Goal: Task Accomplishment & Management: Manage account settings

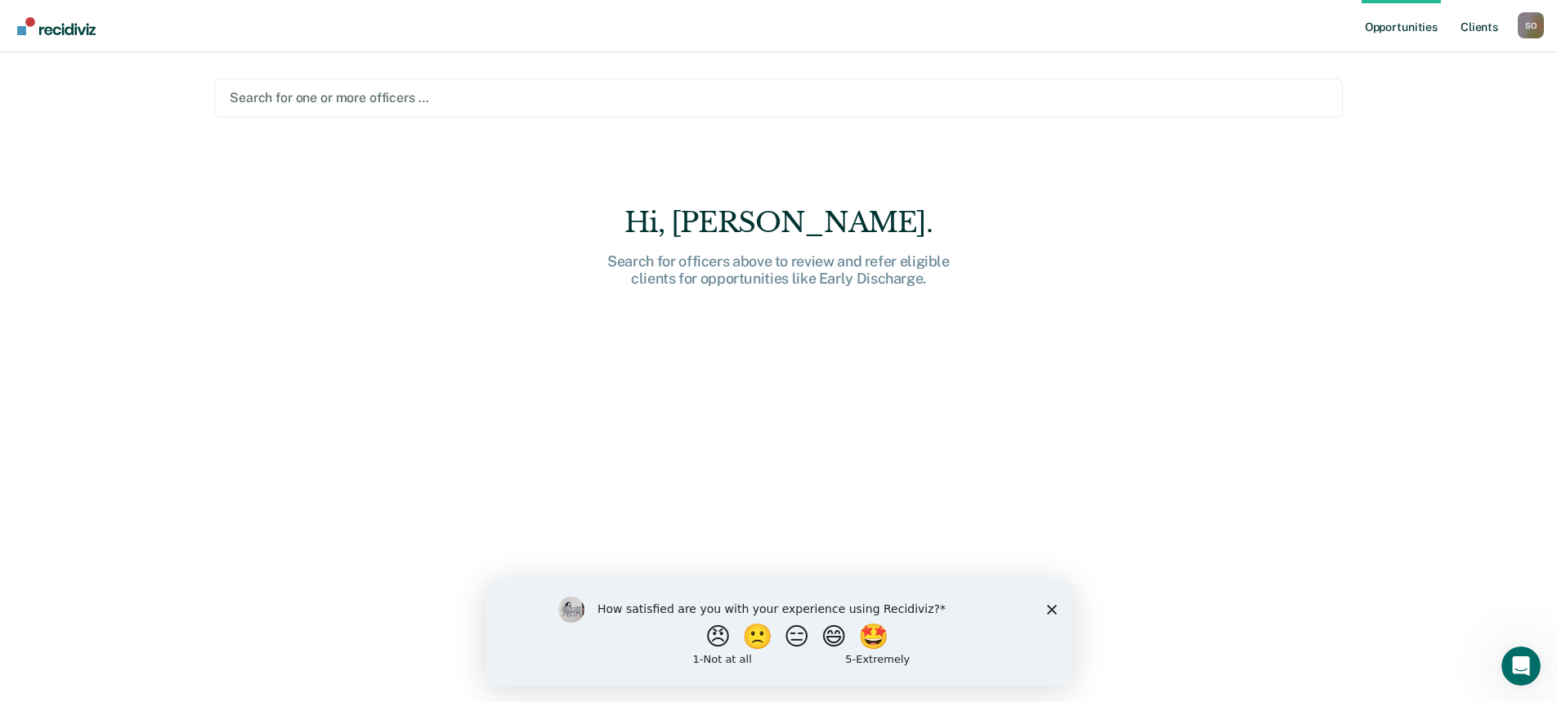
click at [1478, 29] on link "Client s" at bounding box center [1479, 26] width 44 height 52
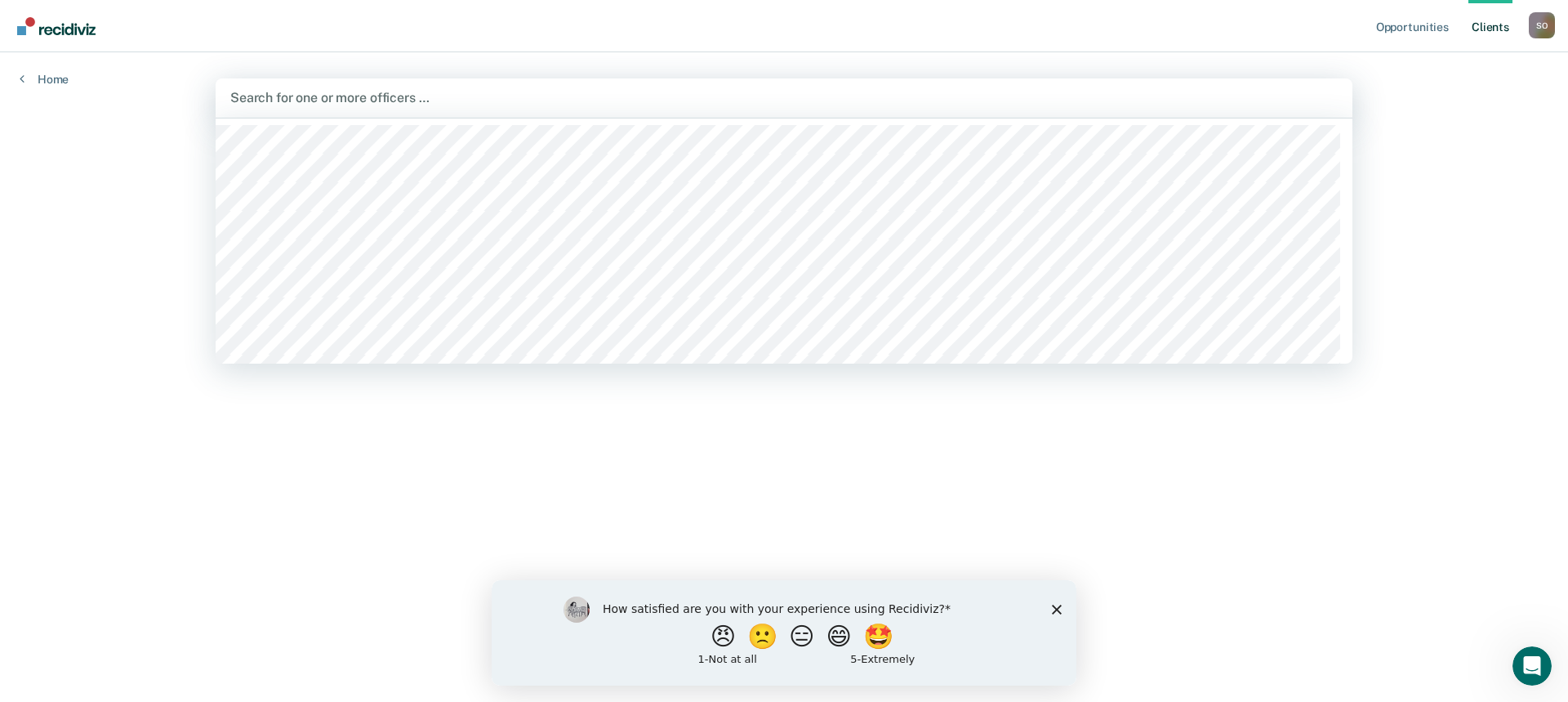
click at [355, 94] on div at bounding box center [784, 97] width 1107 height 19
type input "W"
type input "[PERSON_NAME]"
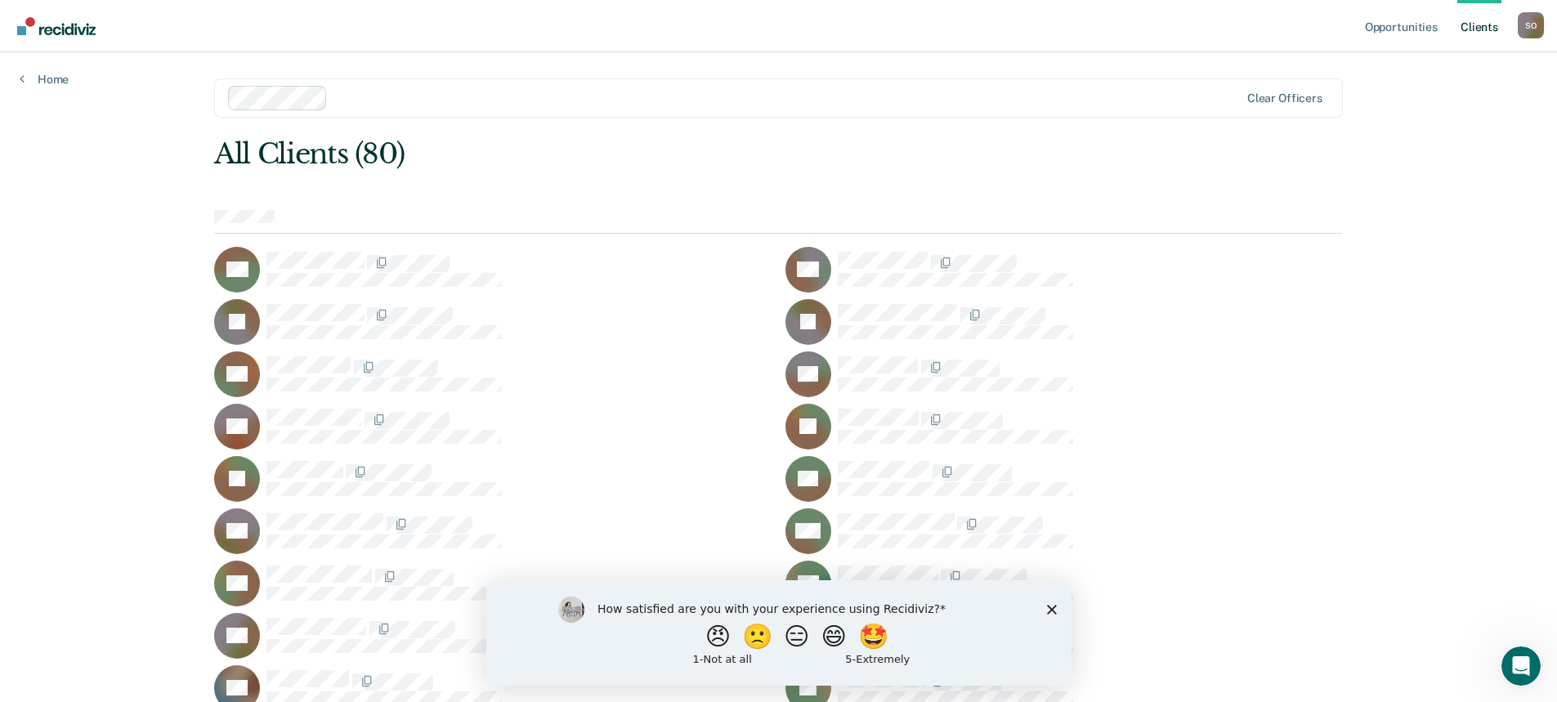
click at [1049, 606] on icon "Close survey" at bounding box center [1051, 609] width 10 height 10
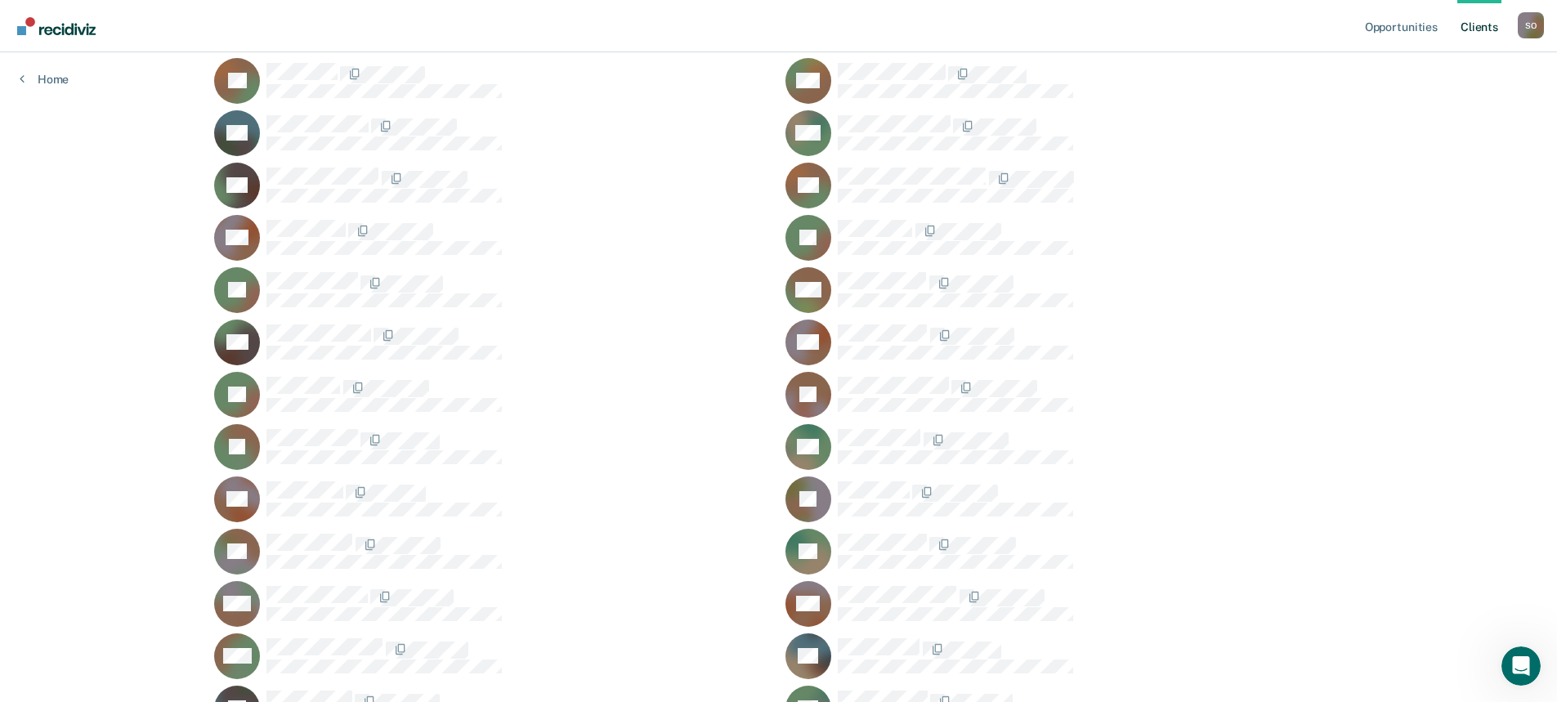
scroll to position [735, 0]
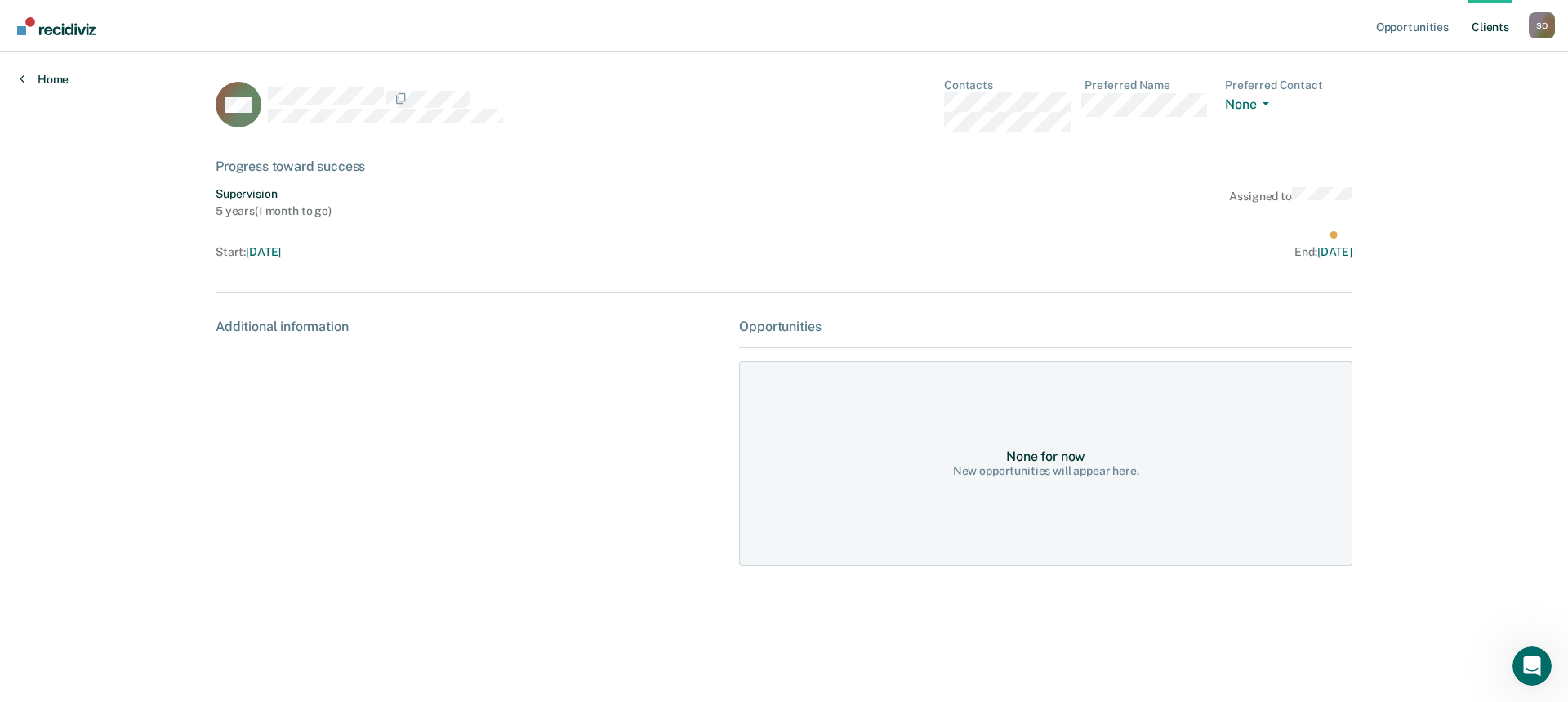
click at [56, 77] on link "Home" at bounding box center [44, 79] width 49 height 15
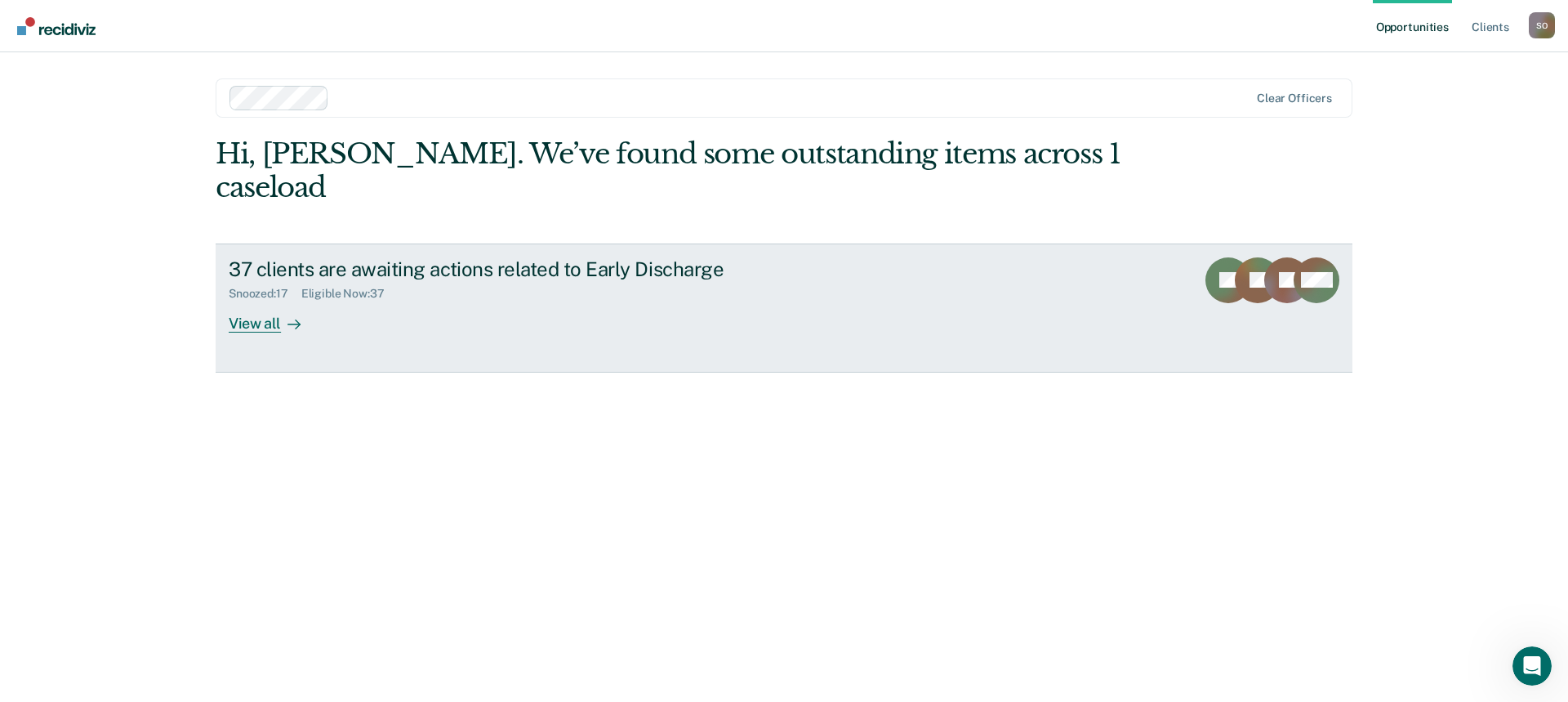
click at [288, 318] on icon at bounding box center [294, 324] width 13 height 13
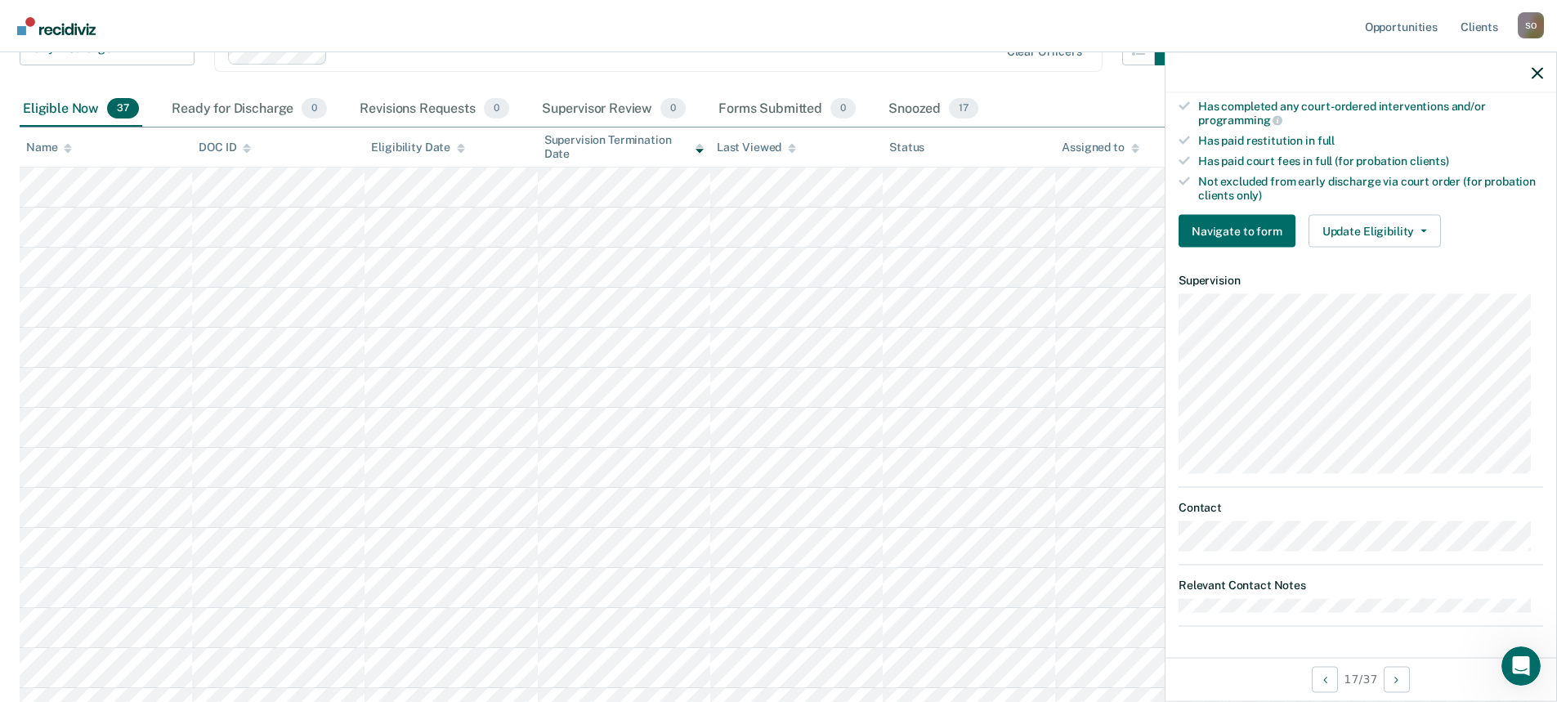
scroll to position [245, 0]
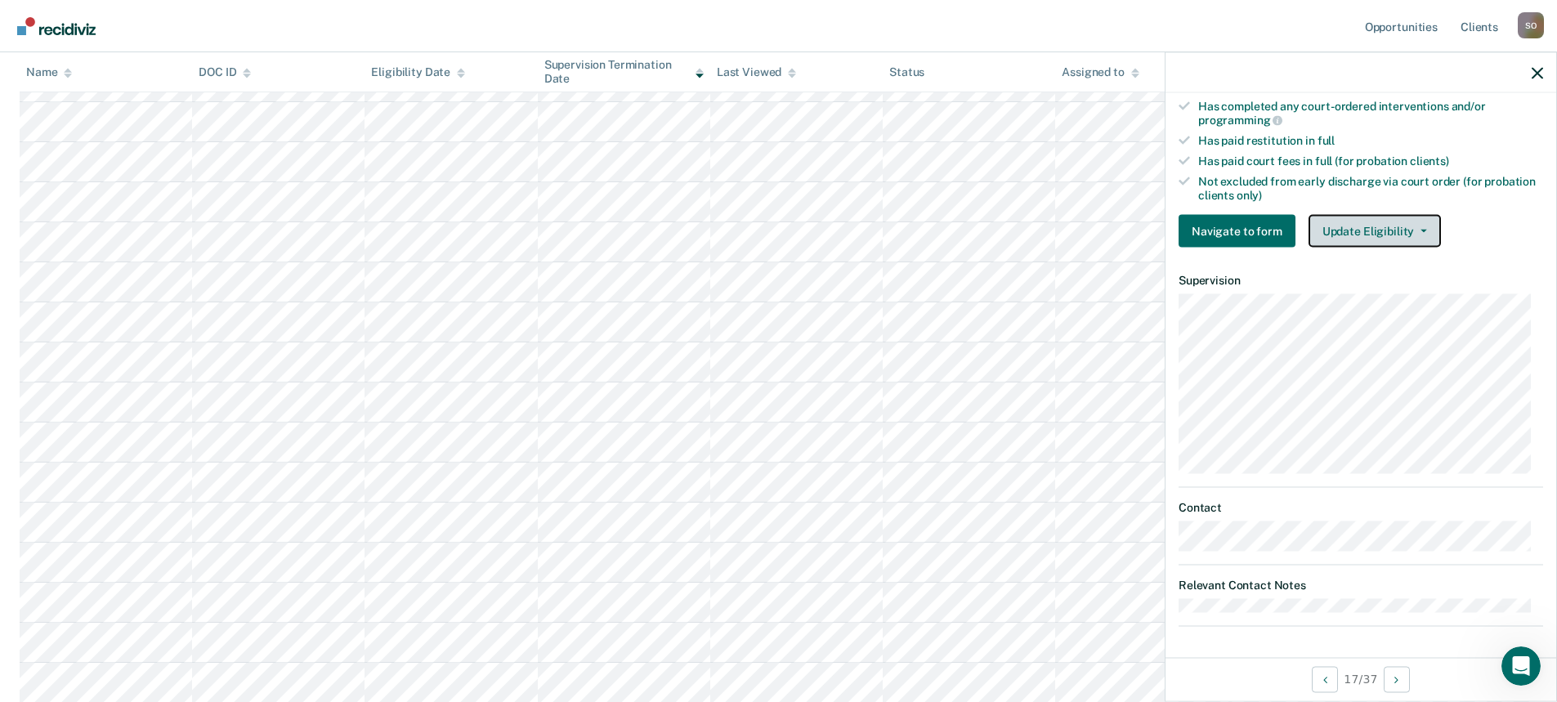
click at [1385, 232] on button "Update Eligibility" at bounding box center [1374, 231] width 132 height 33
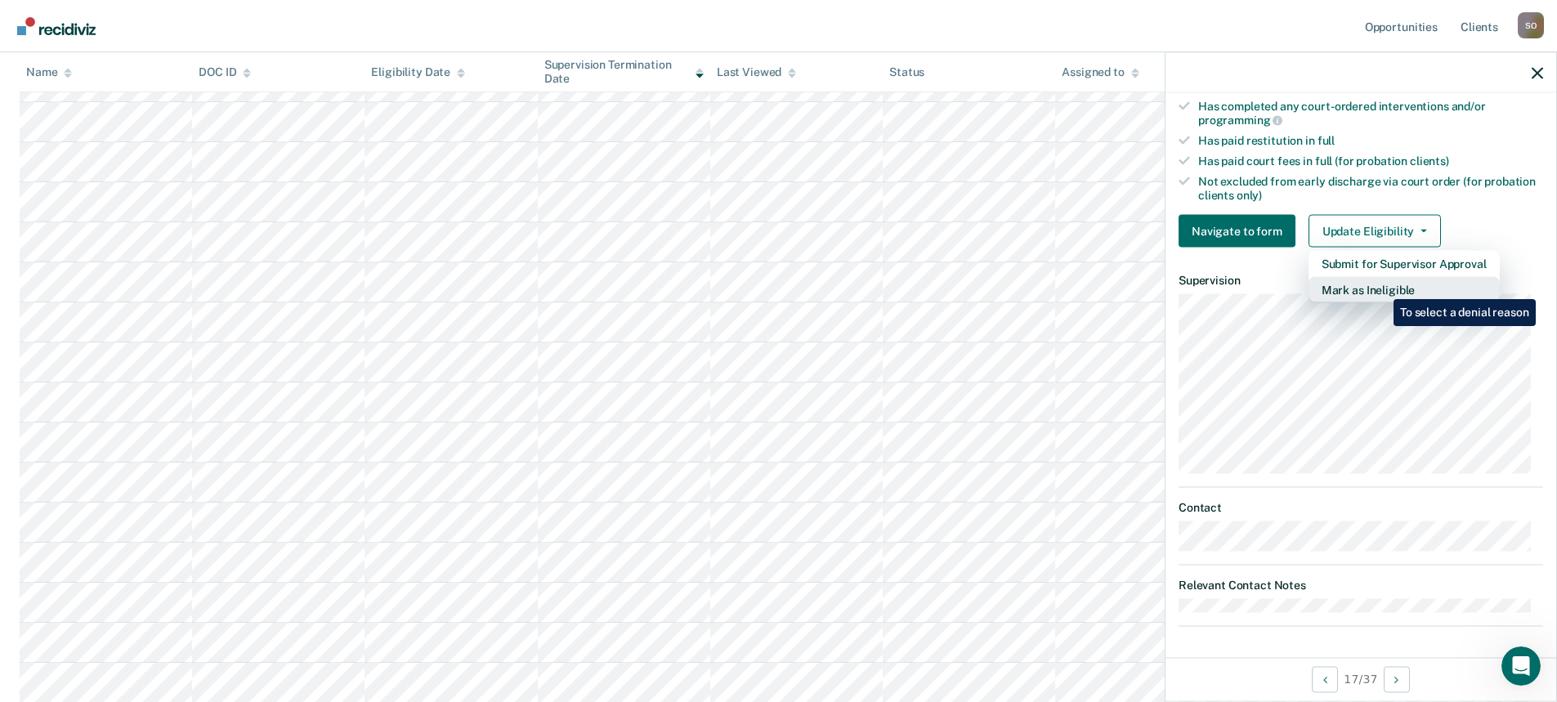
click at [1381, 287] on button "Mark as Ineligible" at bounding box center [1403, 290] width 191 height 26
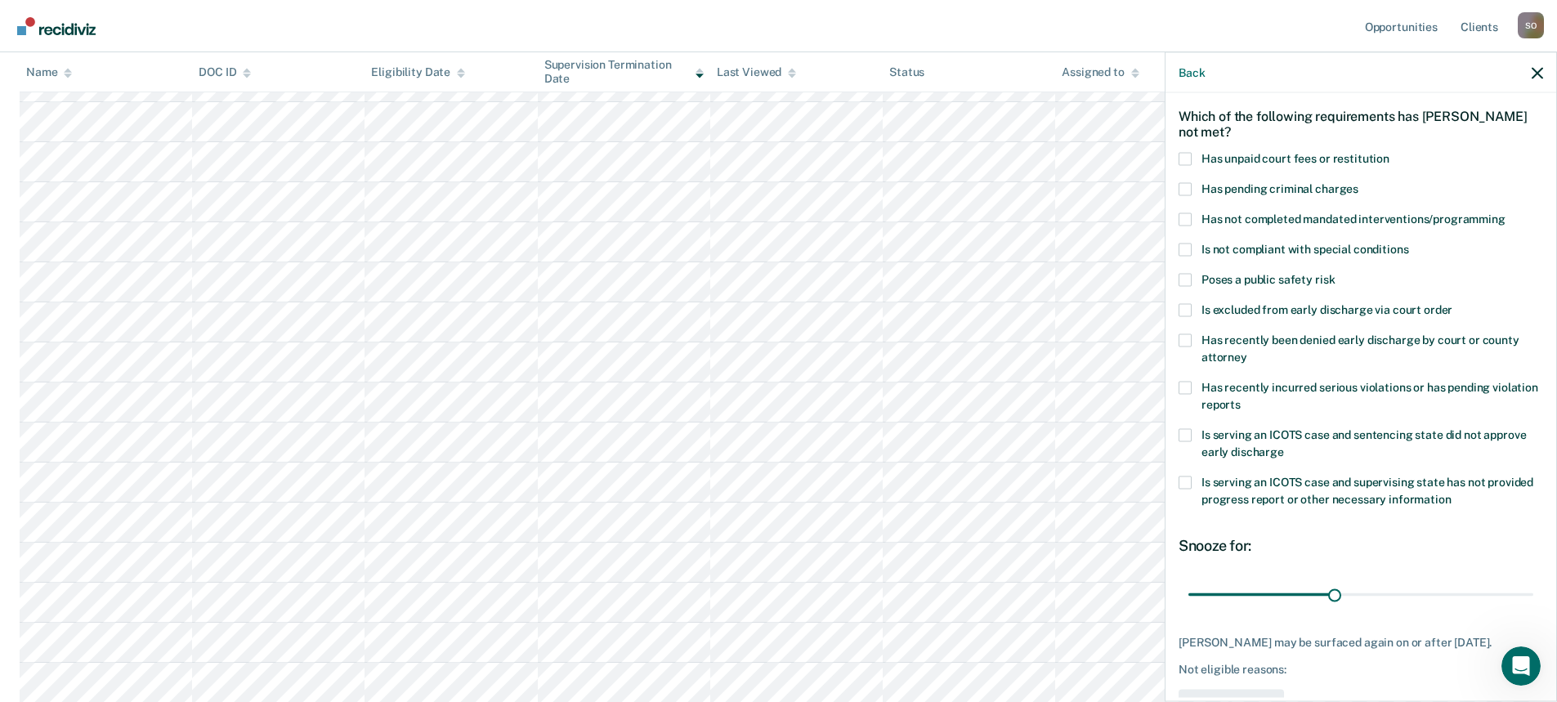
scroll to position [0, 0]
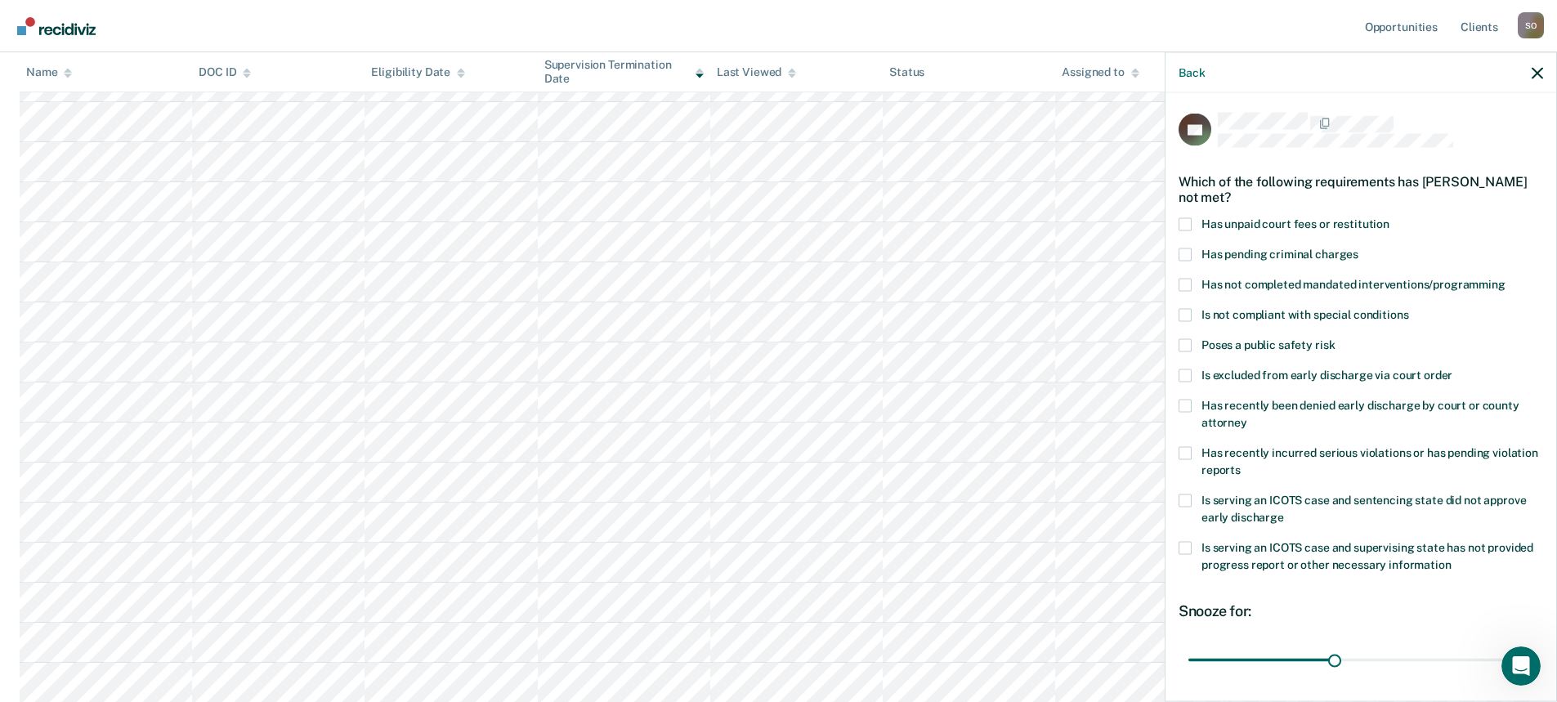
click at [1187, 253] on span at bounding box center [1184, 254] width 13 height 13
click at [1358, 248] on input "Has pending criminal charges" at bounding box center [1358, 248] width 0 height 0
click at [1183, 249] on span at bounding box center [1184, 254] width 13 height 13
click at [1358, 248] on input "Has pending criminal charges" at bounding box center [1358, 248] width 0 height 0
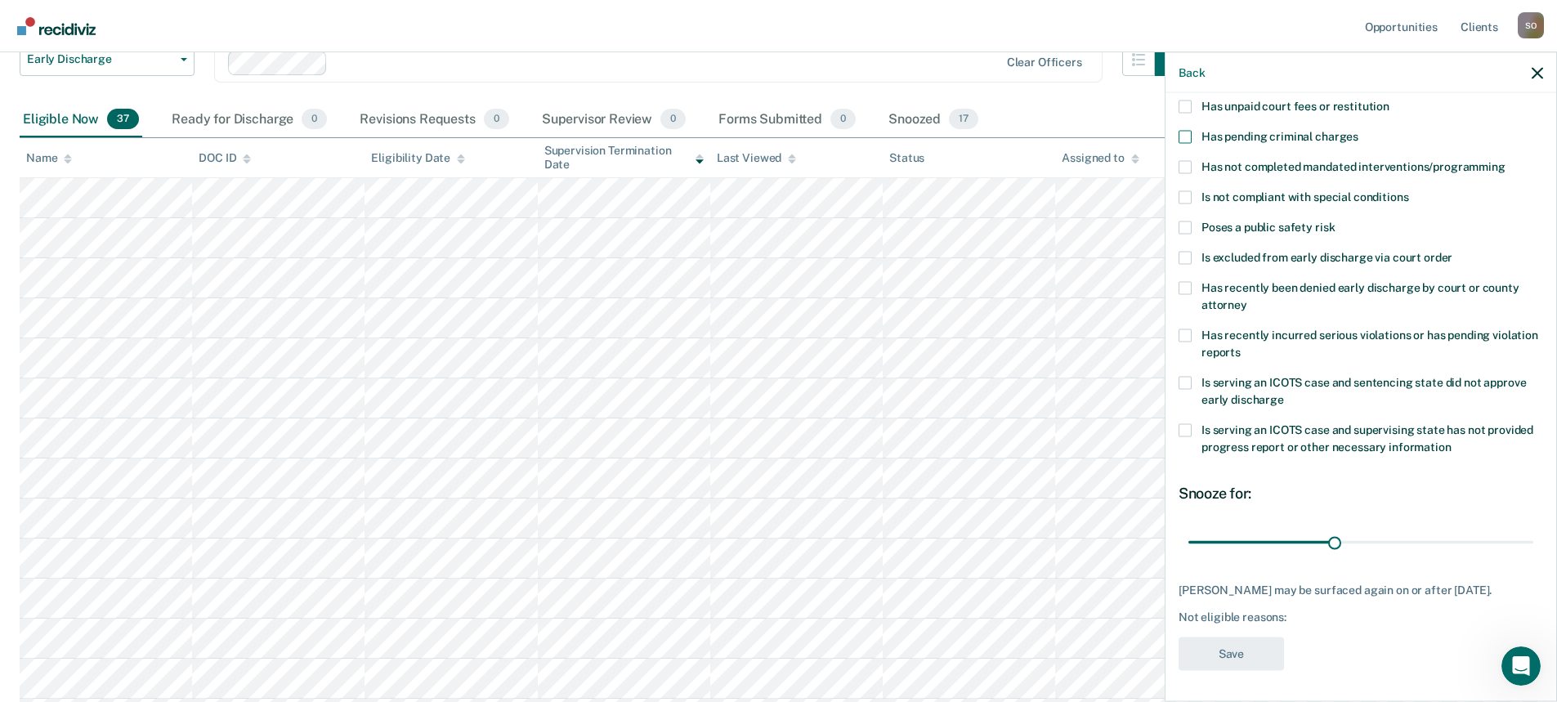
scroll to position [82, 0]
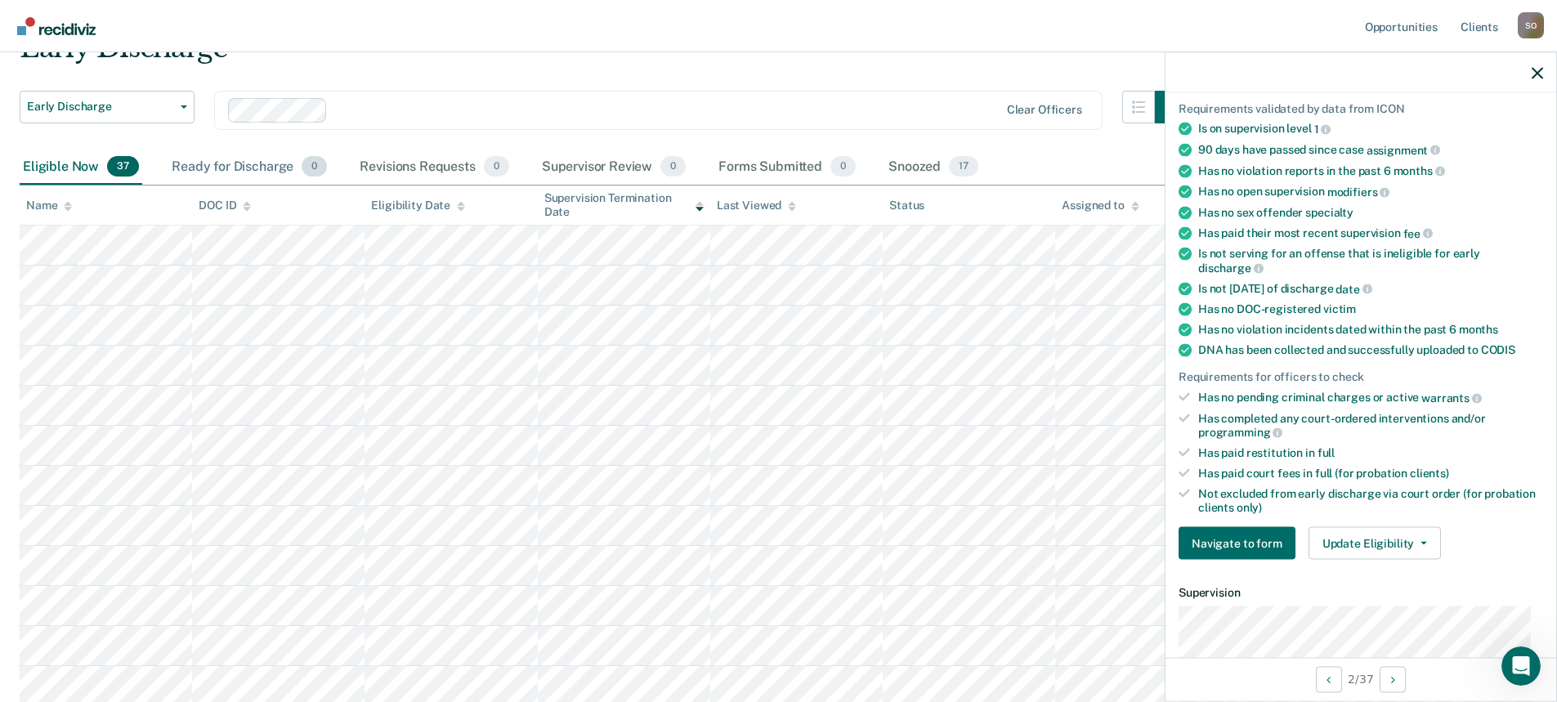
click at [274, 169] on div "Ready for Discharge 0" at bounding box center [249, 168] width 162 height 36
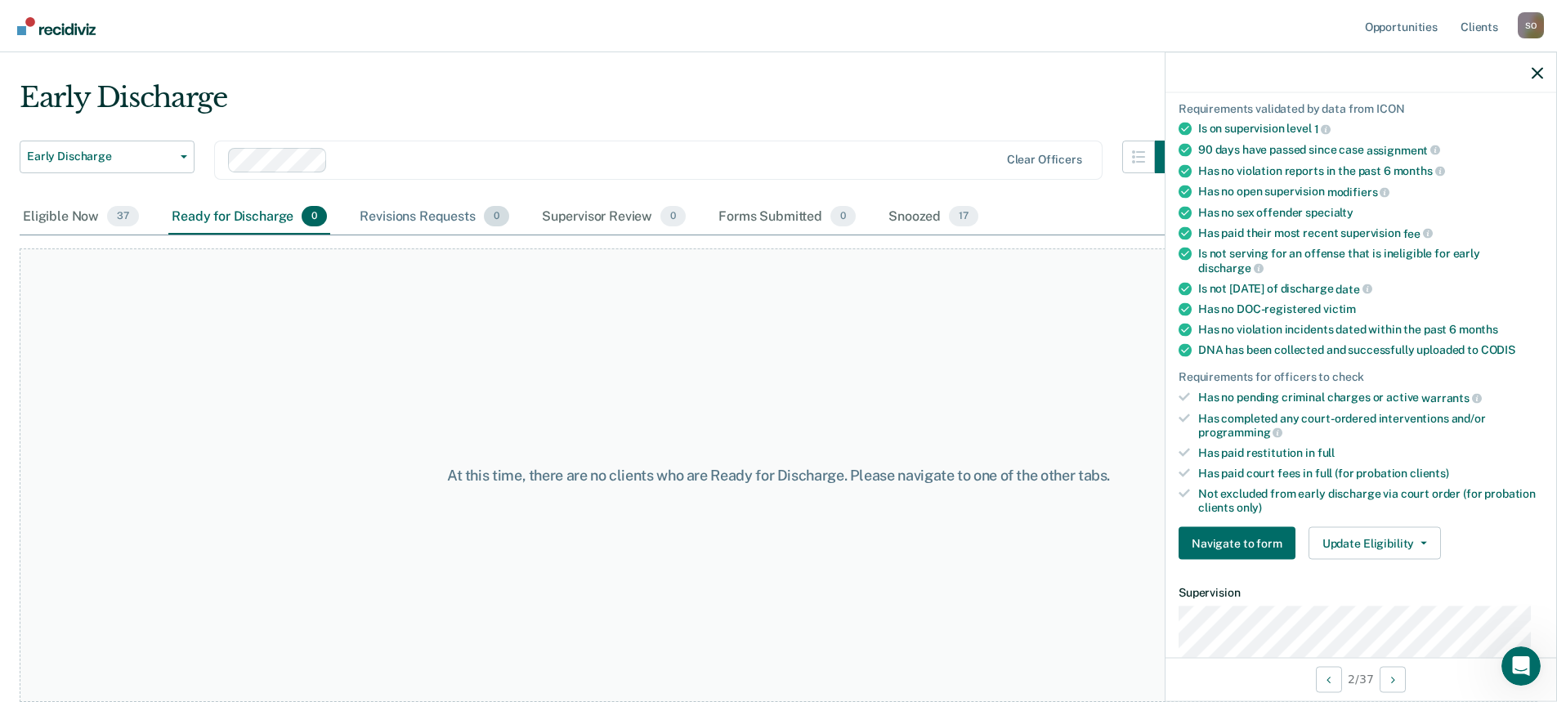
click at [422, 220] on div "Revisions Requests 0" at bounding box center [433, 217] width 155 height 36
click at [606, 216] on div "Supervisor Review 0" at bounding box center [614, 217] width 151 height 36
click at [915, 218] on div "Snoozed 17" at bounding box center [933, 217] width 96 height 36
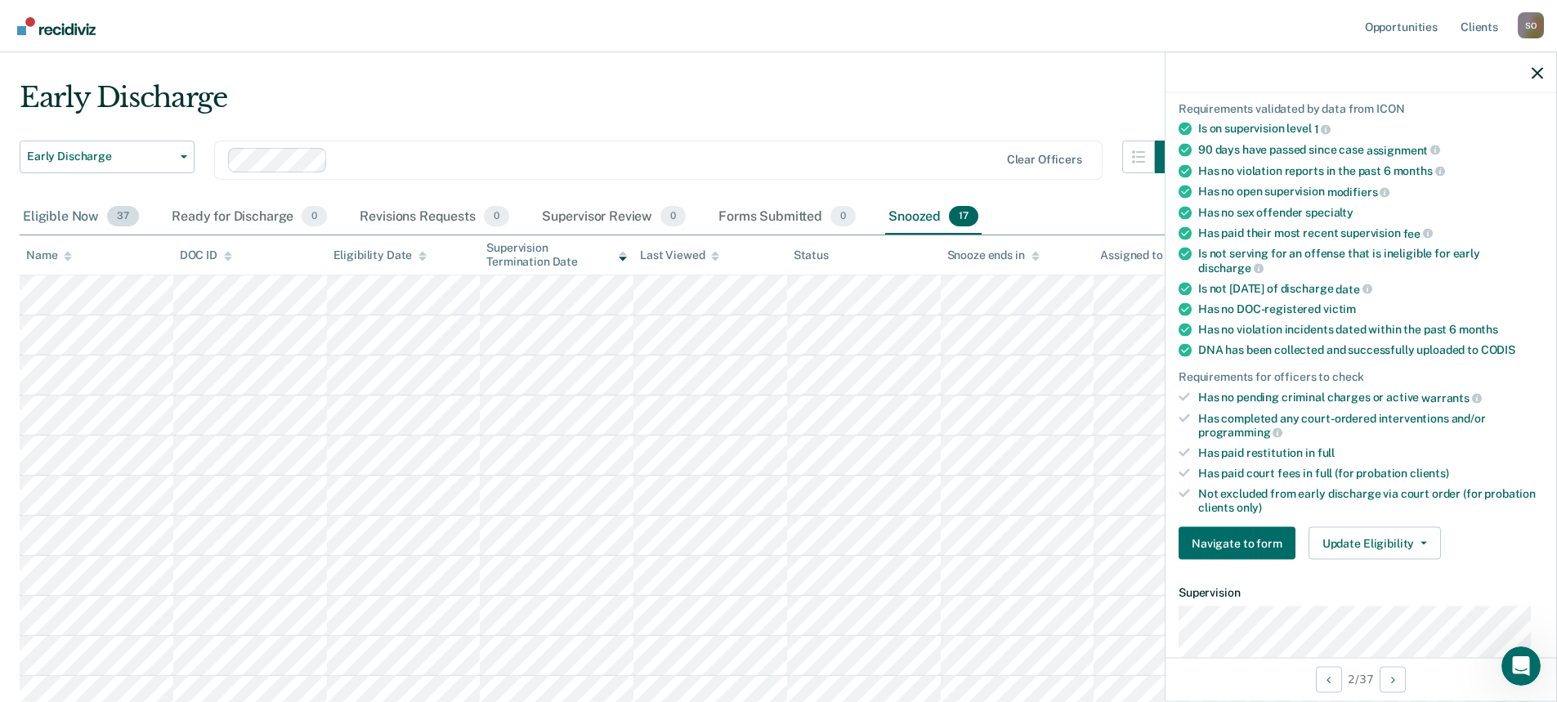
click at [56, 213] on div "Eligible Now 37" at bounding box center [81, 217] width 123 height 36
